Goal: Transaction & Acquisition: Download file/media

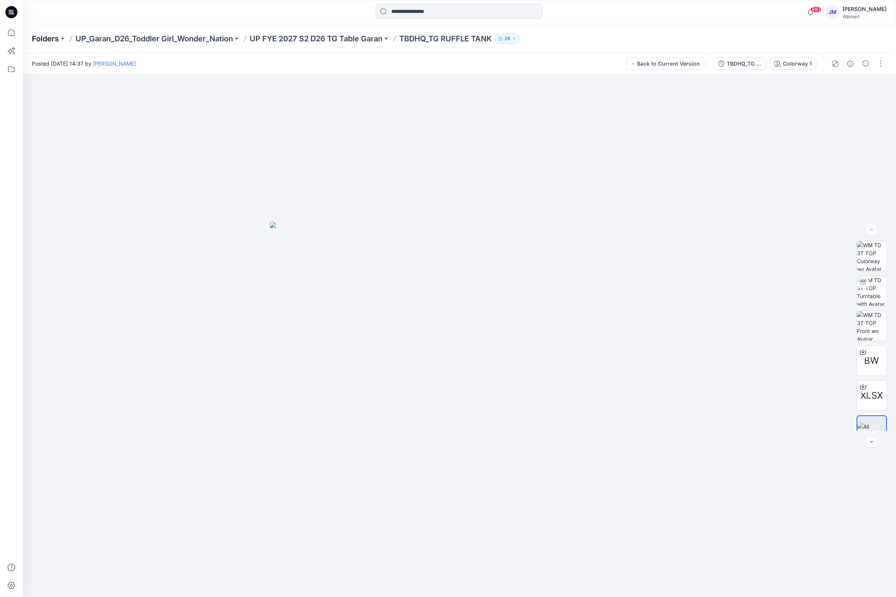
click at [41, 36] on p "Folders" at bounding box center [45, 38] width 27 height 11
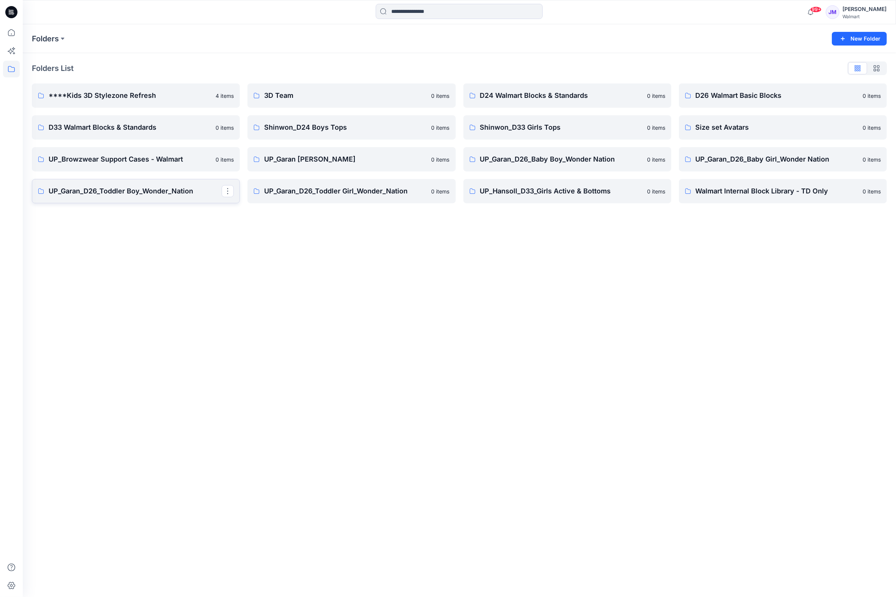
click at [136, 193] on p "UP_Garan_D26_Toddler Boy_Wonder_Nation" at bounding box center [135, 191] width 173 height 11
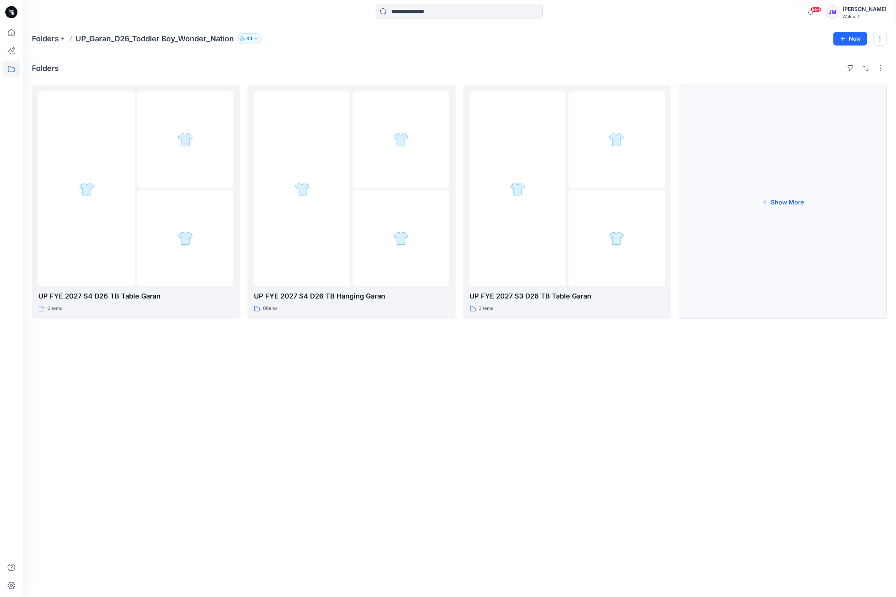
click at [783, 203] on button "Show More" at bounding box center [783, 202] width 208 height 234
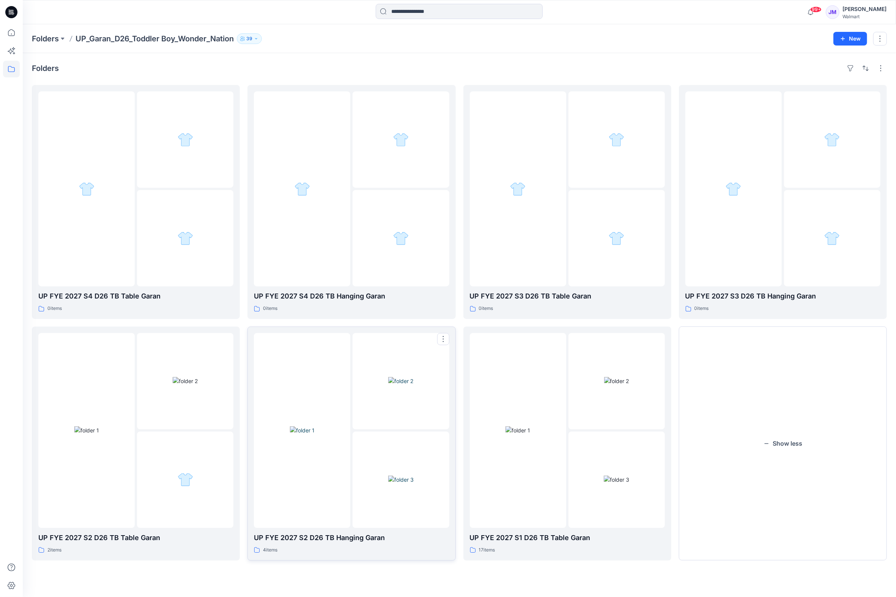
click at [314, 434] on img at bounding box center [302, 430] width 25 height 8
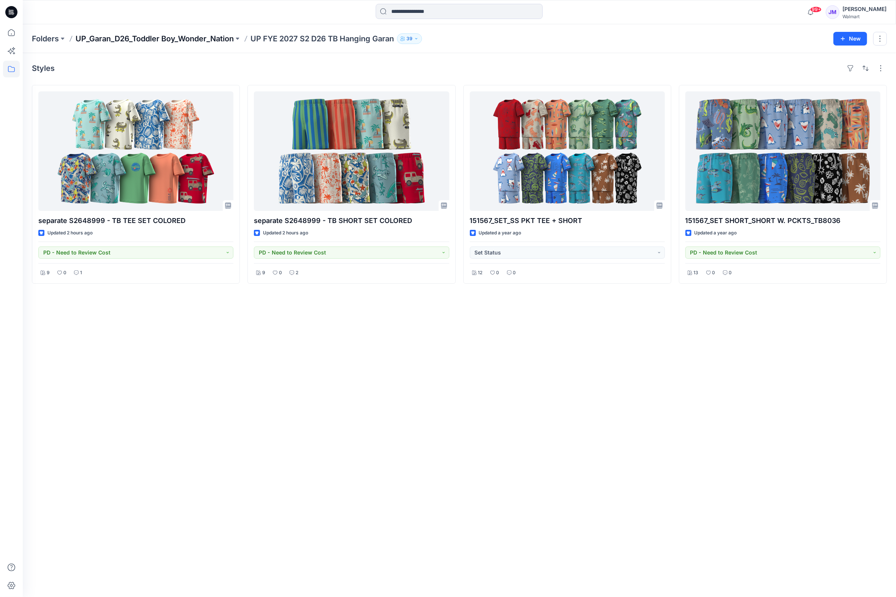
click at [174, 39] on p "UP_Garan_D26_Toddler Boy_Wonder_Nation" at bounding box center [154, 38] width 158 height 11
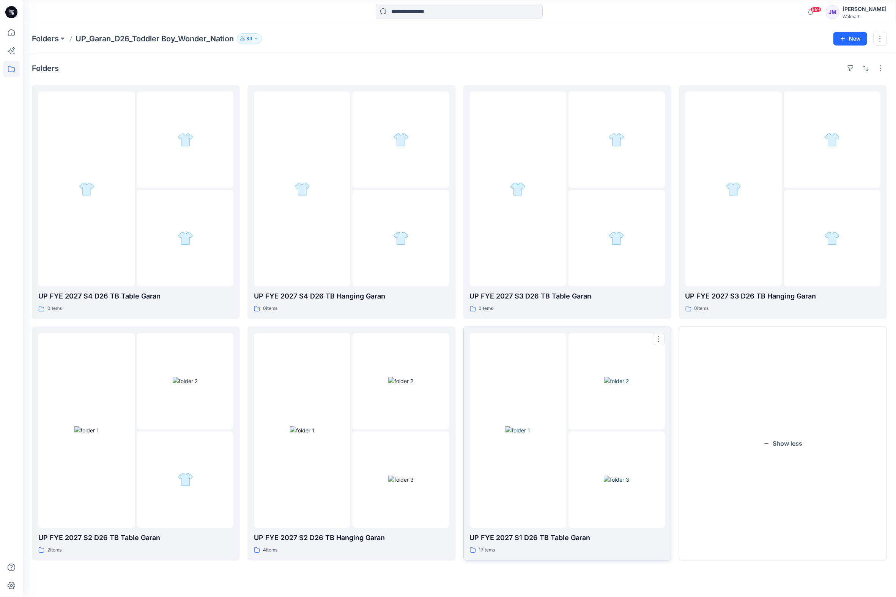
click at [616, 478] on img at bounding box center [615, 480] width 25 height 8
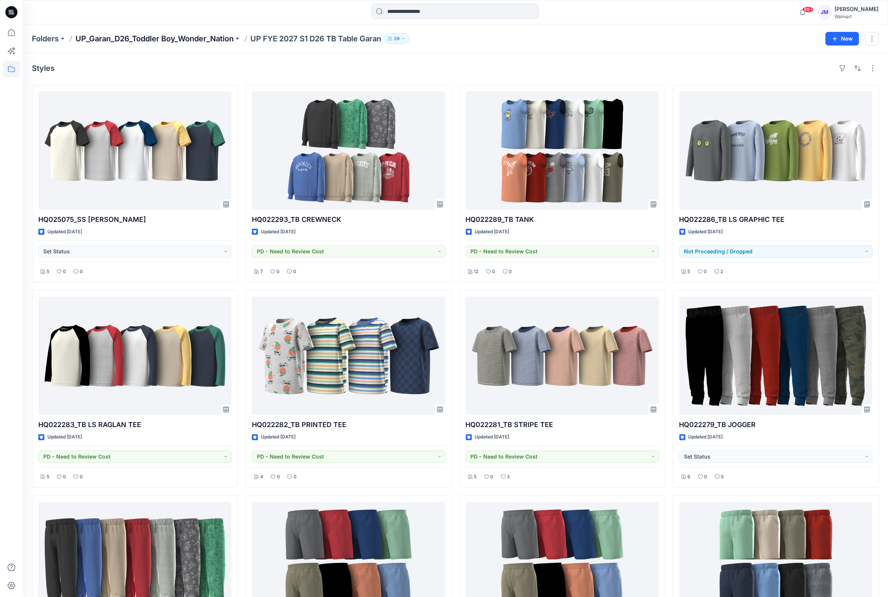
click at [207, 38] on p "UP_Garan_D26_Toddler Boy_Wonder_Nation" at bounding box center [154, 38] width 158 height 11
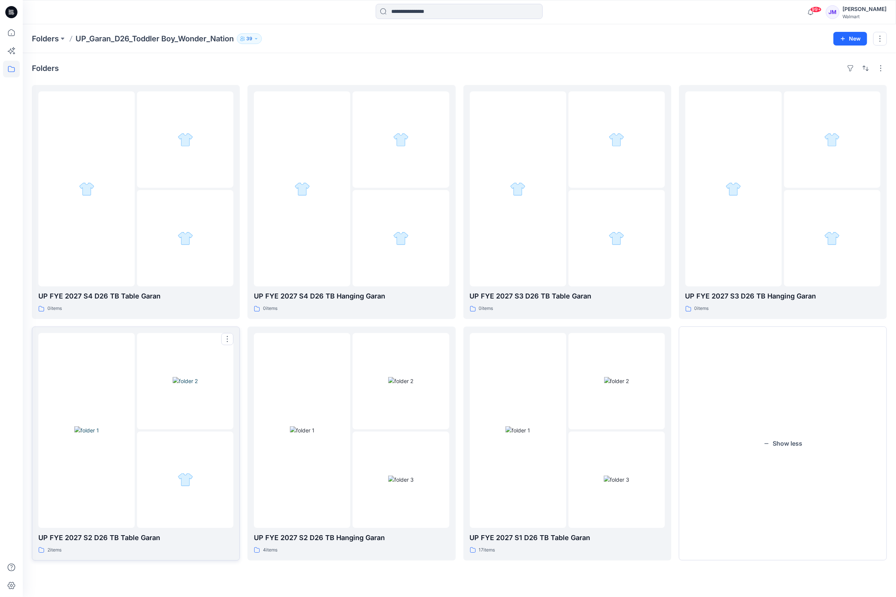
click at [137, 487] on div at bounding box center [185, 480] width 96 height 96
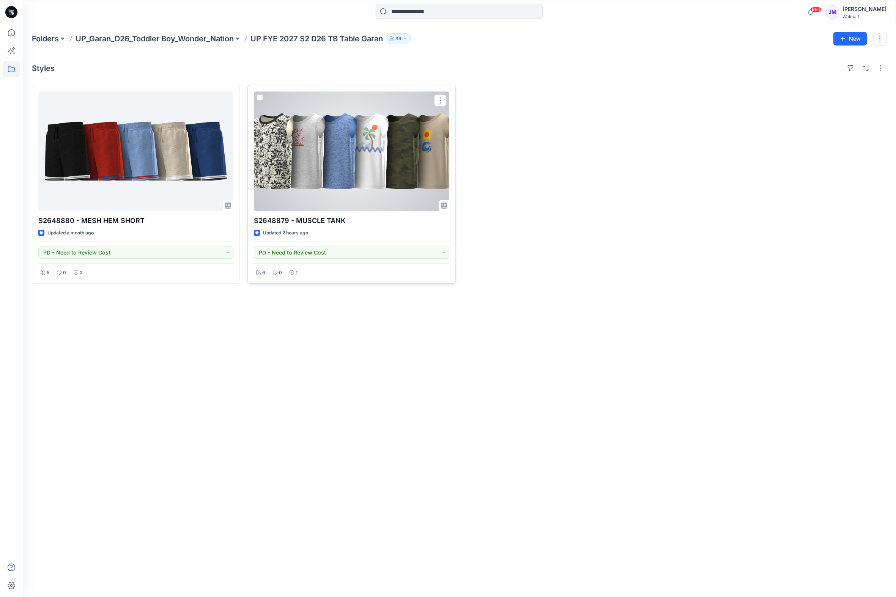
click at [360, 150] on div at bounding box center [351, 150] width 195 height 119
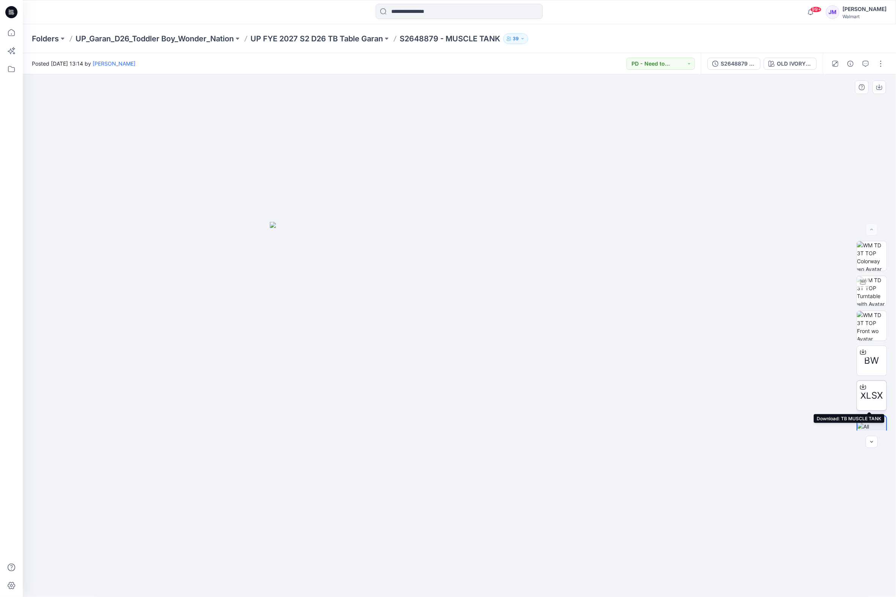
click at [861, 387] on icon at bounding box center [862, 386] width 3 height 4
click at [345, 39] on p "UP FYE 2027 S2 D26 TB Table Garan" at bounding box center [316, 38] width 132 height 11
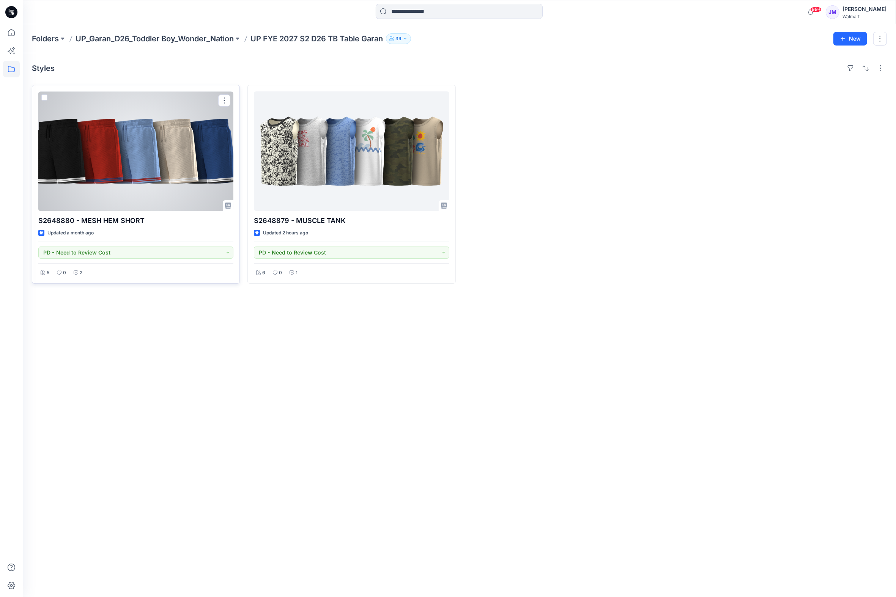
click at [182, 174] on div at bounding box center [135, 150] width 195 height 119
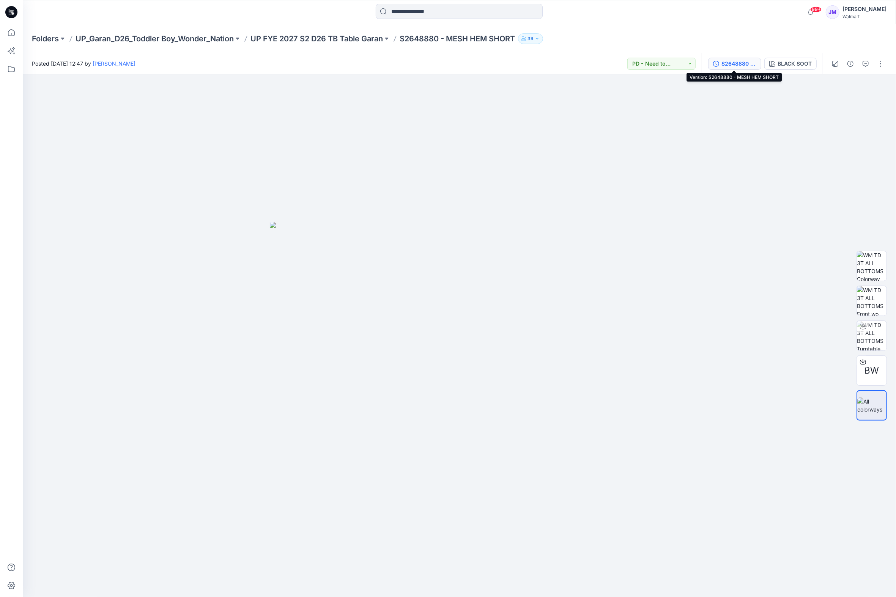
click at [729, 61] on div "S2648880 - MESH HEM SHORT" at bounding box center [738, 64] width 35 height 8
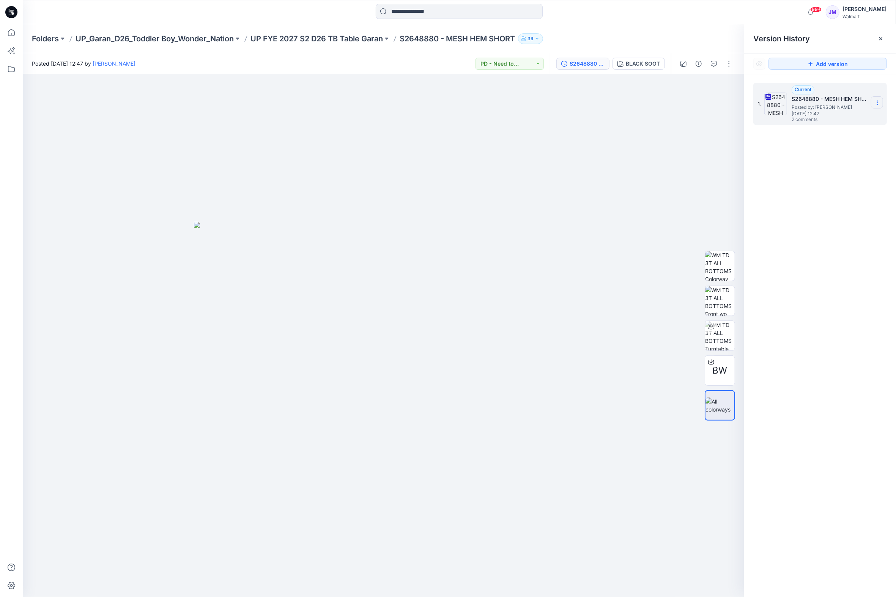
click at [877, 99] on section at bounding box center [877, 102] width 12 height 12
click at [649, 134] on div at bounding box center [383, 335] width 721 height 523
click at [287, 500] on div at bounding box center [383, 335] width 721 height 523
click at [712, 361] on icon at bounding box center [711, 362] width 6 height 6
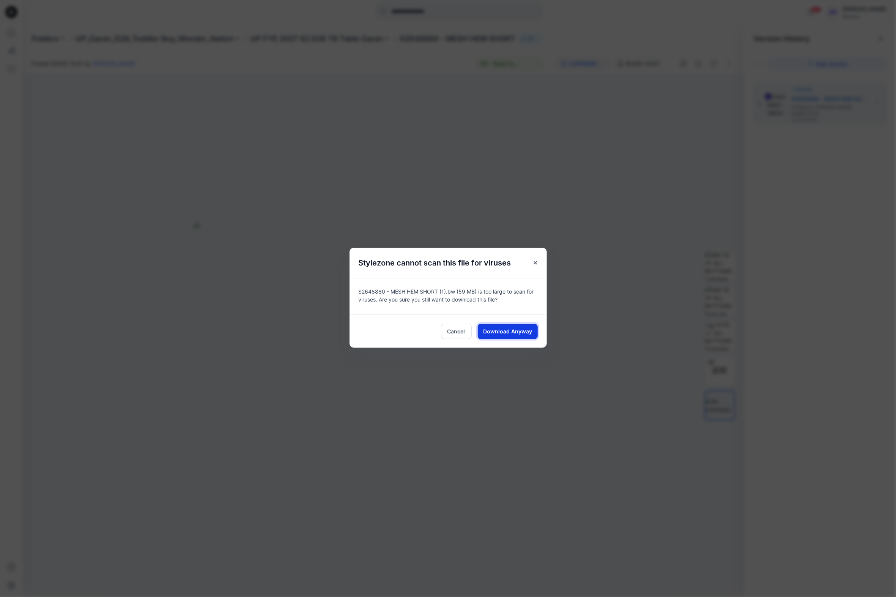
click at [510, 327] on span "Download Anyway" at bounding box center [507, 331] width 49 height 8
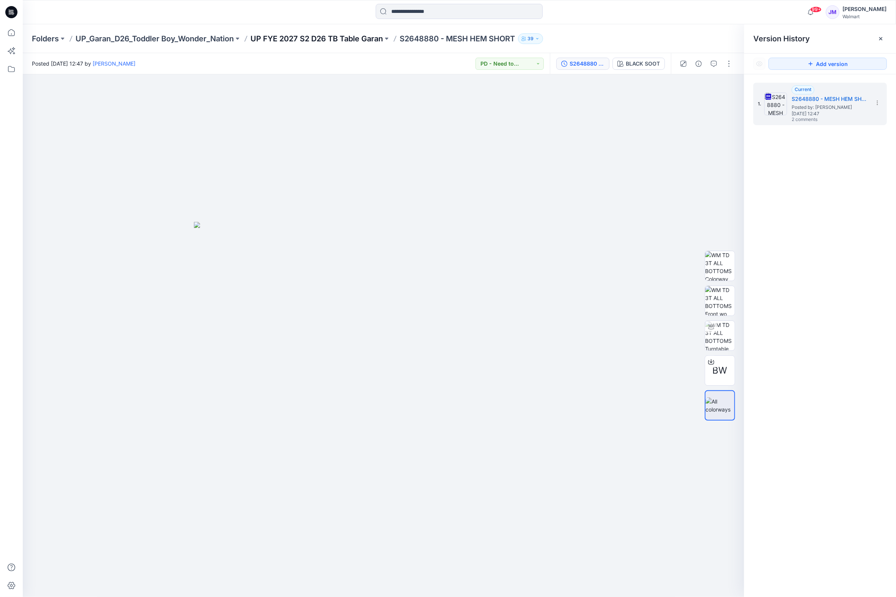
click at [342, 37] on p "UP FYE 2027 S2 D26 TB Table Garan" at bounding box center [316, 38] width 132 height 11
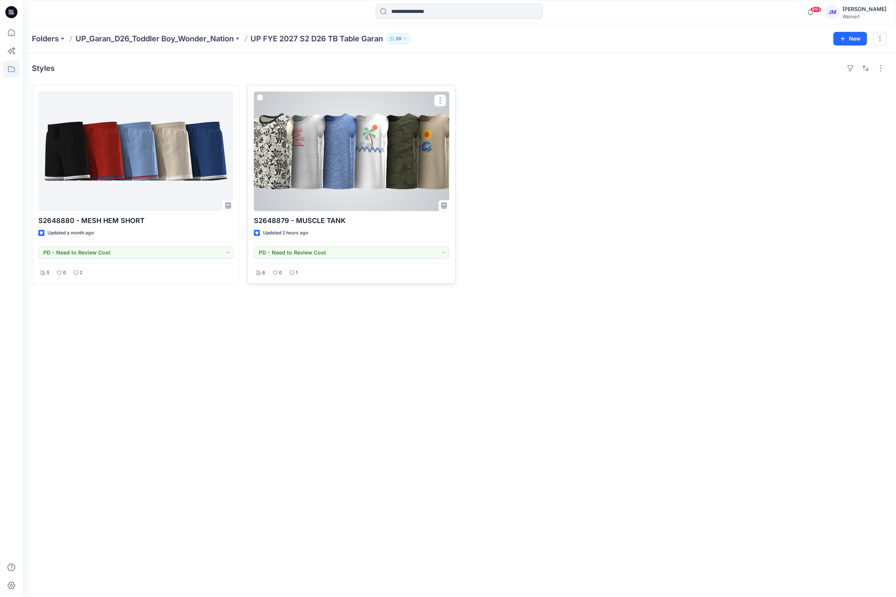
click at [346, 171] on div at bounding box center [351, 150] width 195 height 119
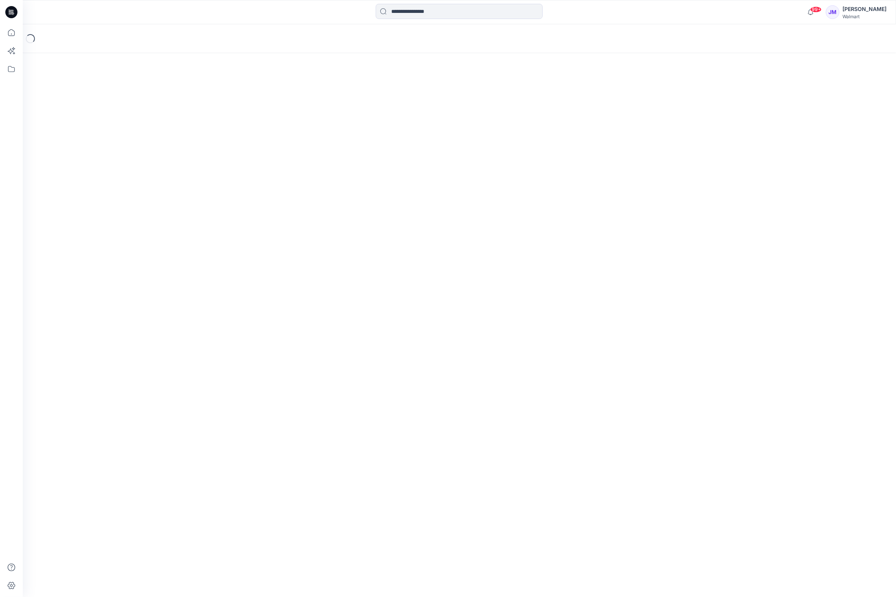
click at [346, 171] on div "Loading..." at bounding box center [459, 310] width 873 height 573
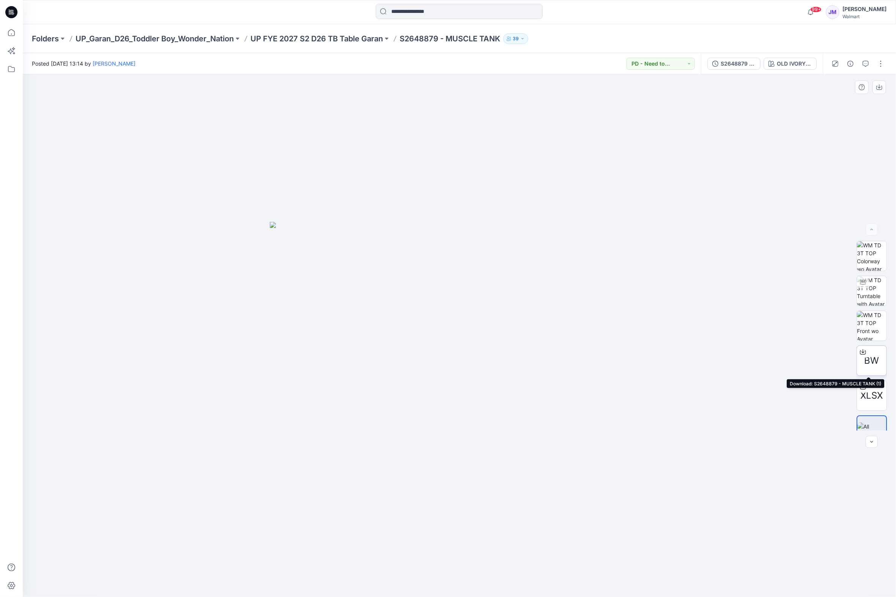
click at [863, 352] on icon at bounding box center [863, 352] width 6 height 4
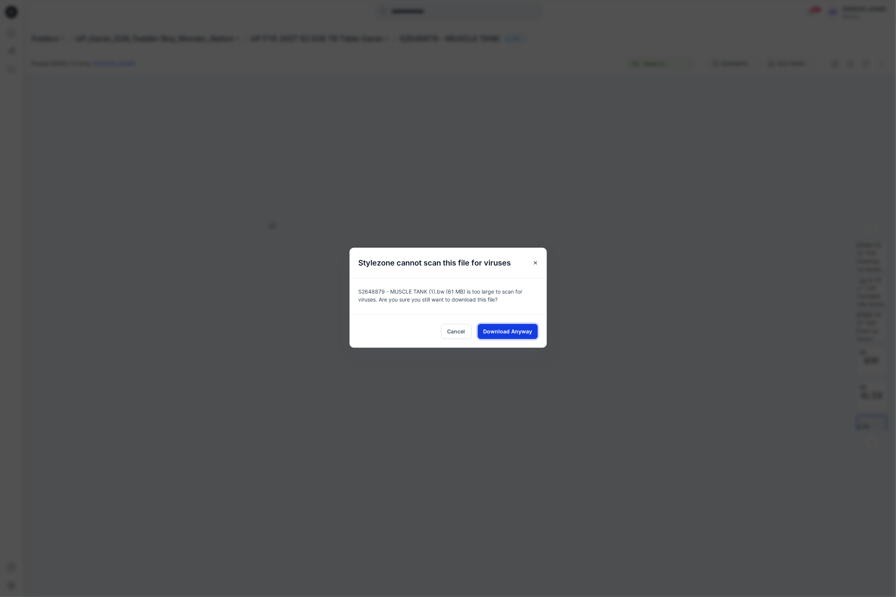
click at [495, 330] on span "Download Anyway" at bounding box center [507, 331] width 49 height 8
